Goal: Find specific page/section: Find specific page/section

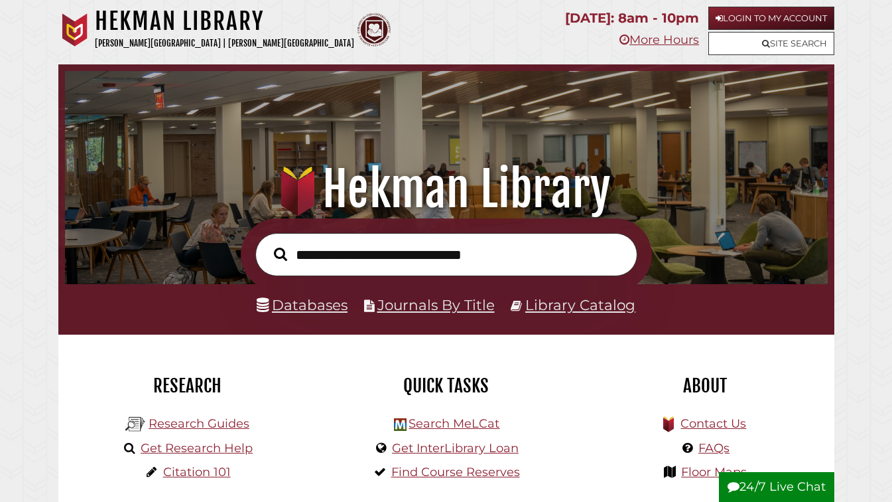
scroll to position [252, 756]
click at [728, 18] on link "Login to My Account" at bounding box center [771, 18] width 126 height 23
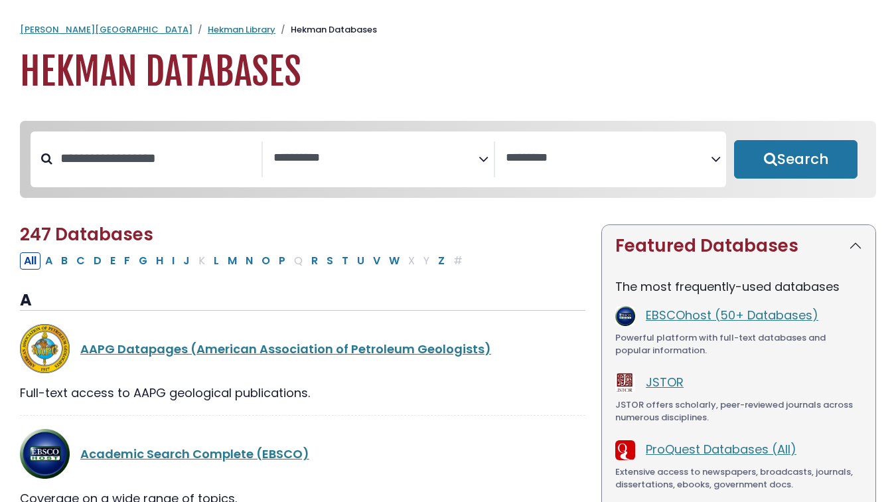
select select "Database Subject Filter"
select select "Database Vendors Filter"
click at [232, 261] on button "M" at bounding box center [232, 260] width 17 height 17
select select "Database Subject Filter"
select select "Database Vendors Filter"
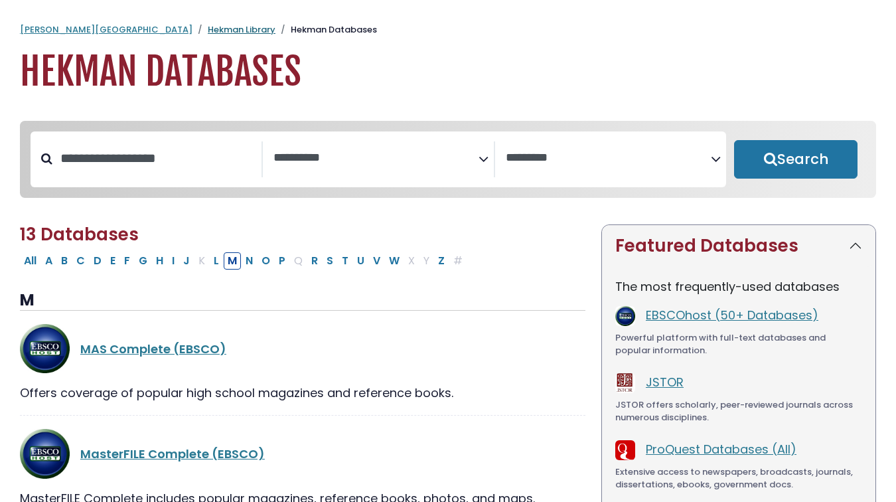
click at [208, 33] on link "Hekman Library" at bounding box center [242, 29] width 68 height 13
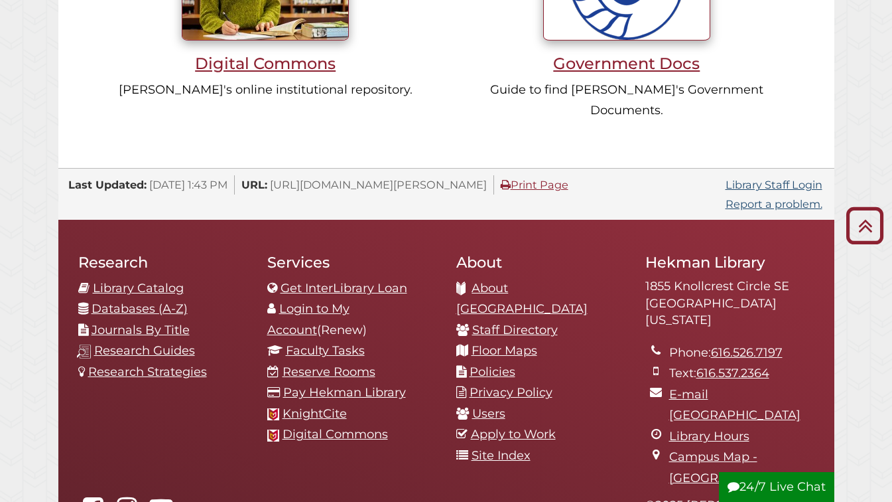
scroll to position [1260, 0]
